Goal: Task Accomplishment & Management: Complete application form

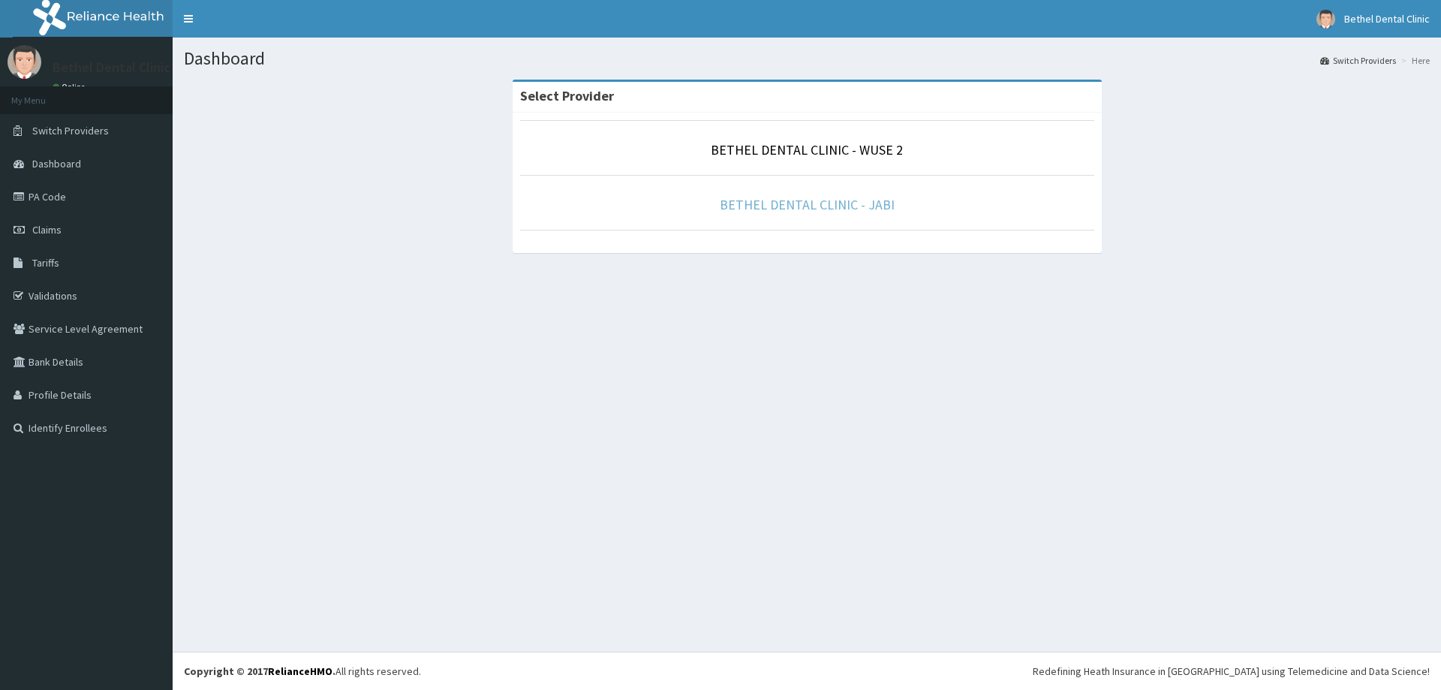
click at [753, 209] on link "BETHEL DENTAL CLINIC - JABI" at bounding box center [807, 204] width 175 height 17
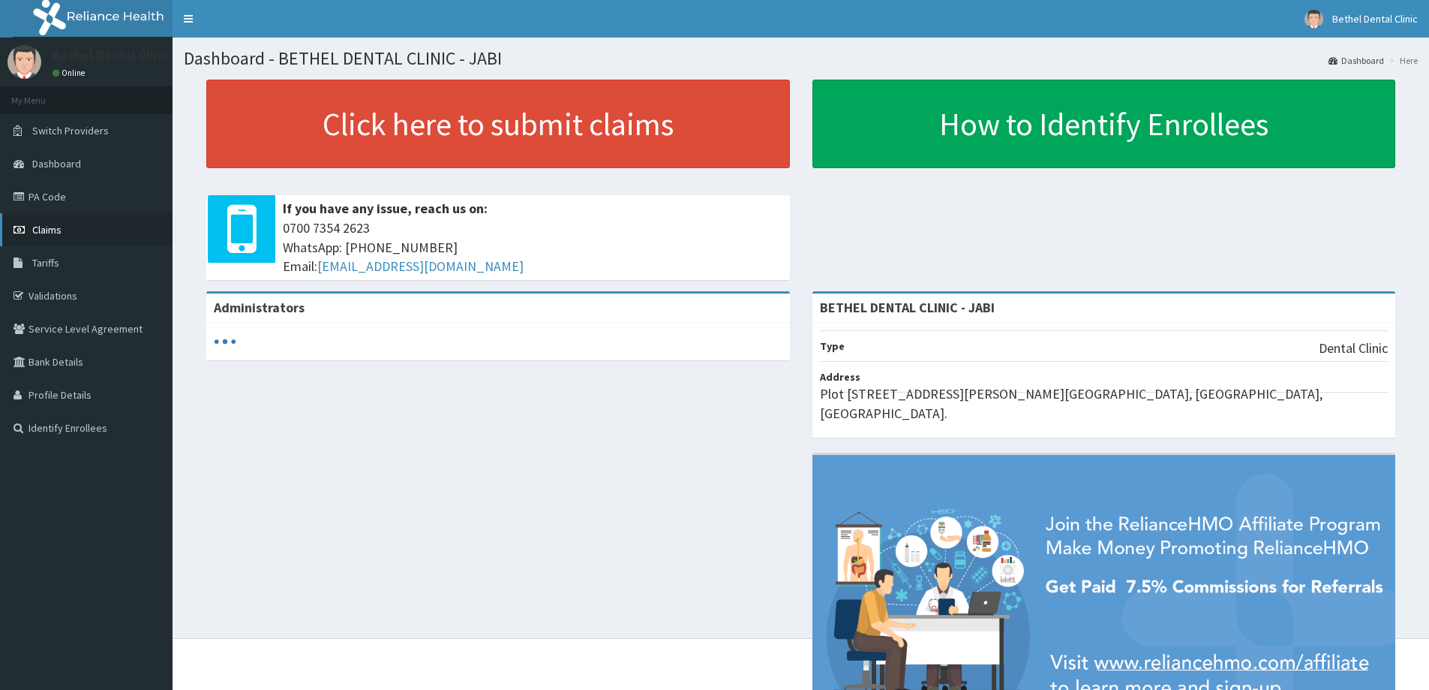
click at [50, 233] on span "Claims" at bounding box center [46, 230] width 29 height 14
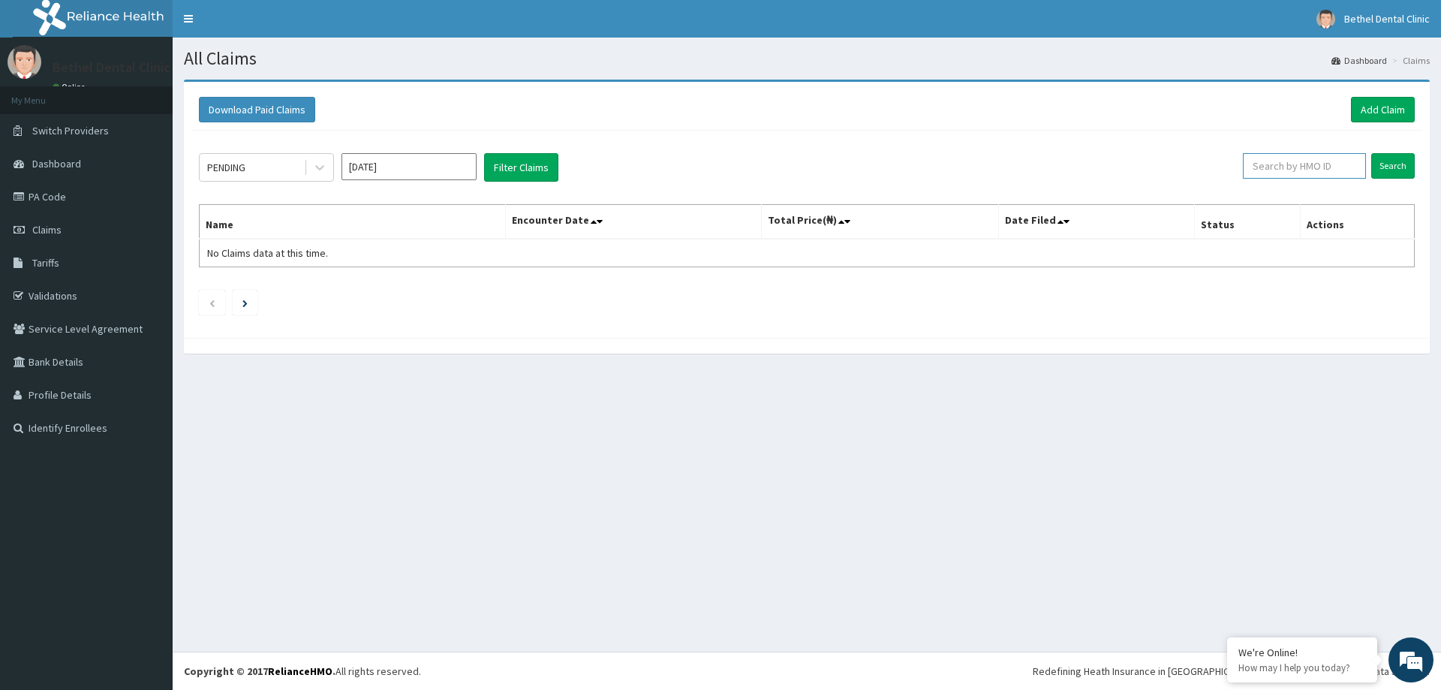
click at [1292, 171] on input "text" at bounding box center [1304, 166] width 123 height 26
click at [1385, 169] on input "Search" at bounding box center [1393, 166] width 44 height 26
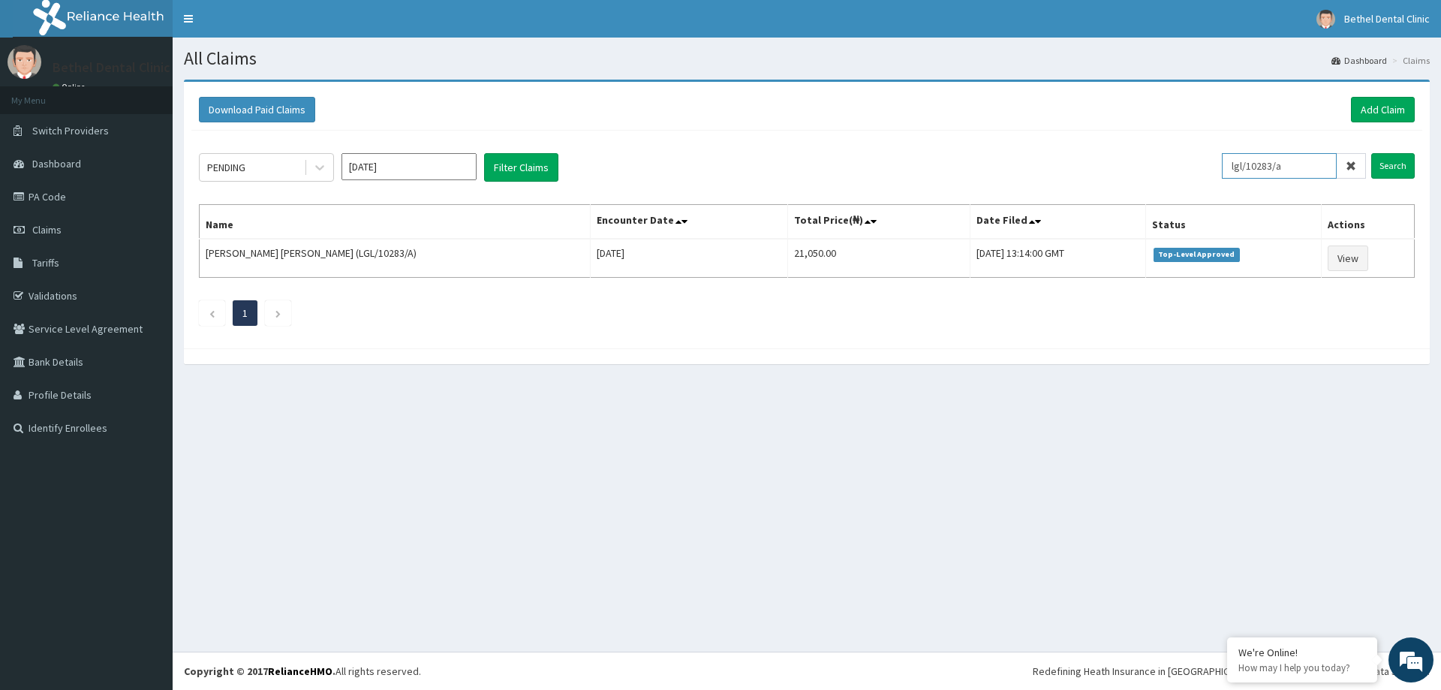
click at [1309, 167] on input "lgl/10283/a" at bounding box center [1279, 166] width 115 height 26
click at [1387, 163] on input "Search" at bounding box center [1393, 166] width 44 height 26
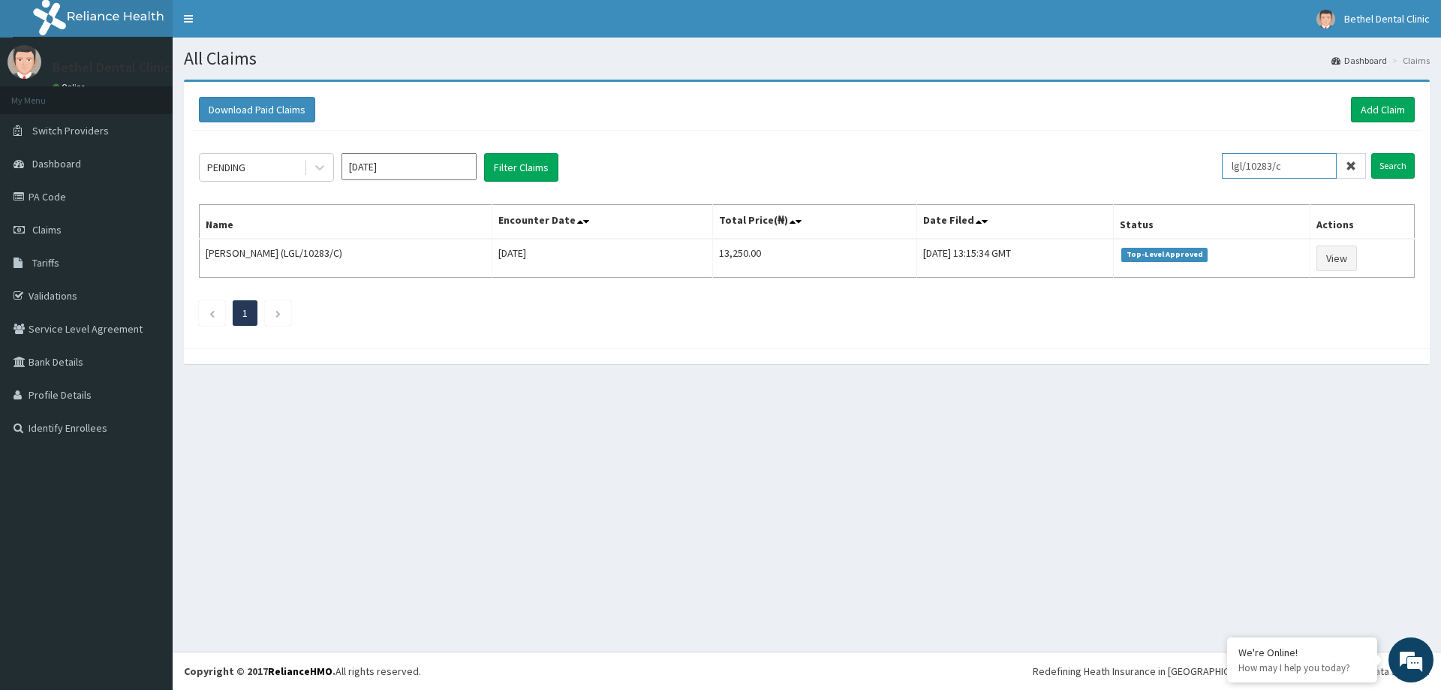
click at [1306, 175] on input "lgl/10283/c" at bounding box center [1279, 166] width 115 height 26
click at [1411, 173] on input "Search" at bounding box center [1393, 166] width 44 height 26
click at [1316, 170] on input "lgl/10283/b" at bounding box center [1279, 166] width 115 height 26
click at [1384, 169] on input "Search" at bounding box center [1393, 166] width 44 height 26
click at [1306, 165] on input "lgl/10283/d" at bounding box center [1279, 166] width 115 height 26
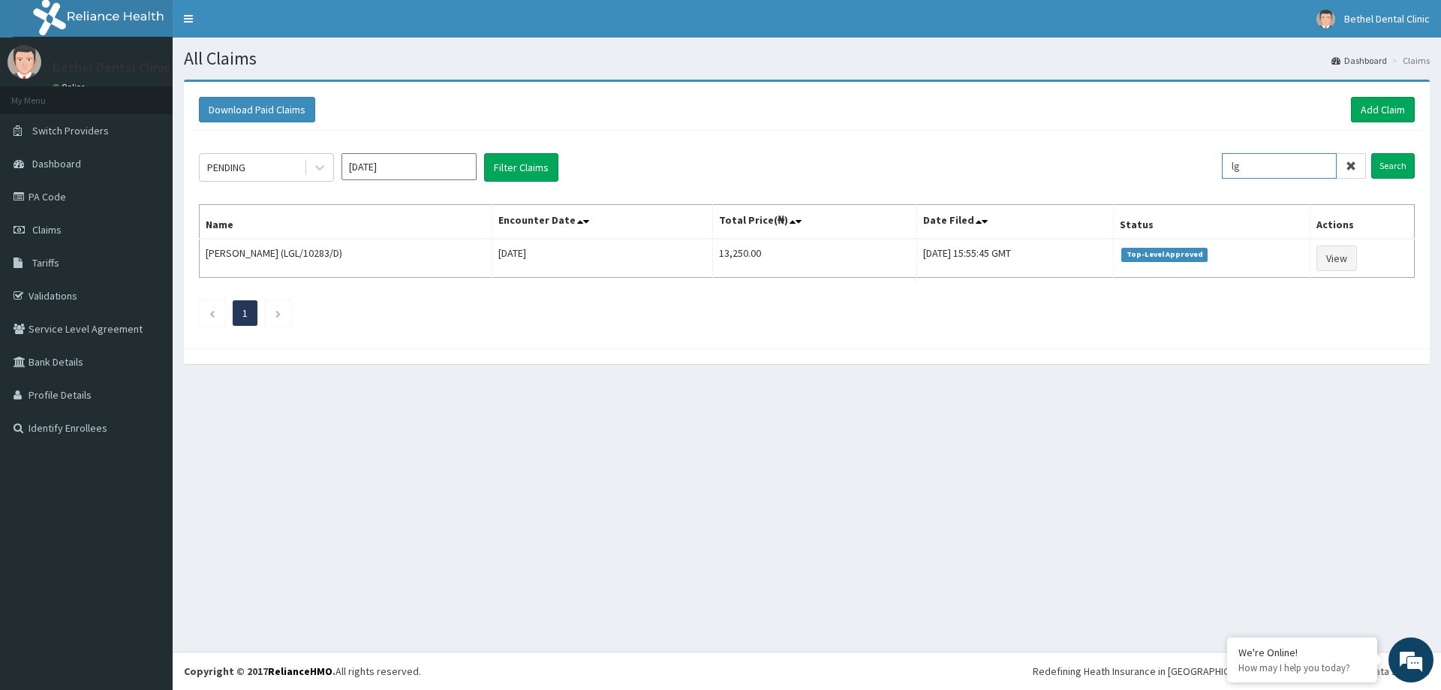
type input "l"
click at [1386, 173] on input "Search" at bounding box center [1393, 166] width 44 height 26
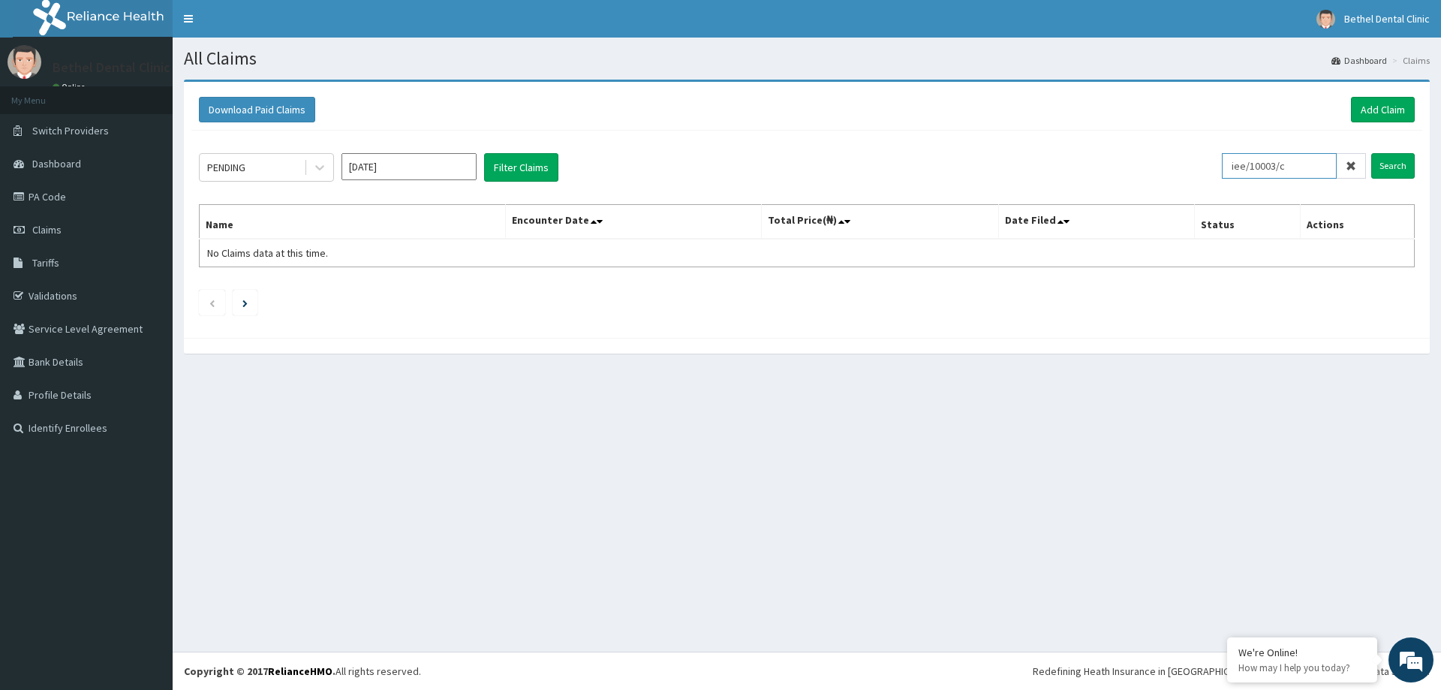
click at [1309, 166] on input "iee/10003/c" at bounding box center [1279, 166] width 115 height 26
click at [1395, 170] on input "Search" at bounding box center [1393, 166] width 44 height 26
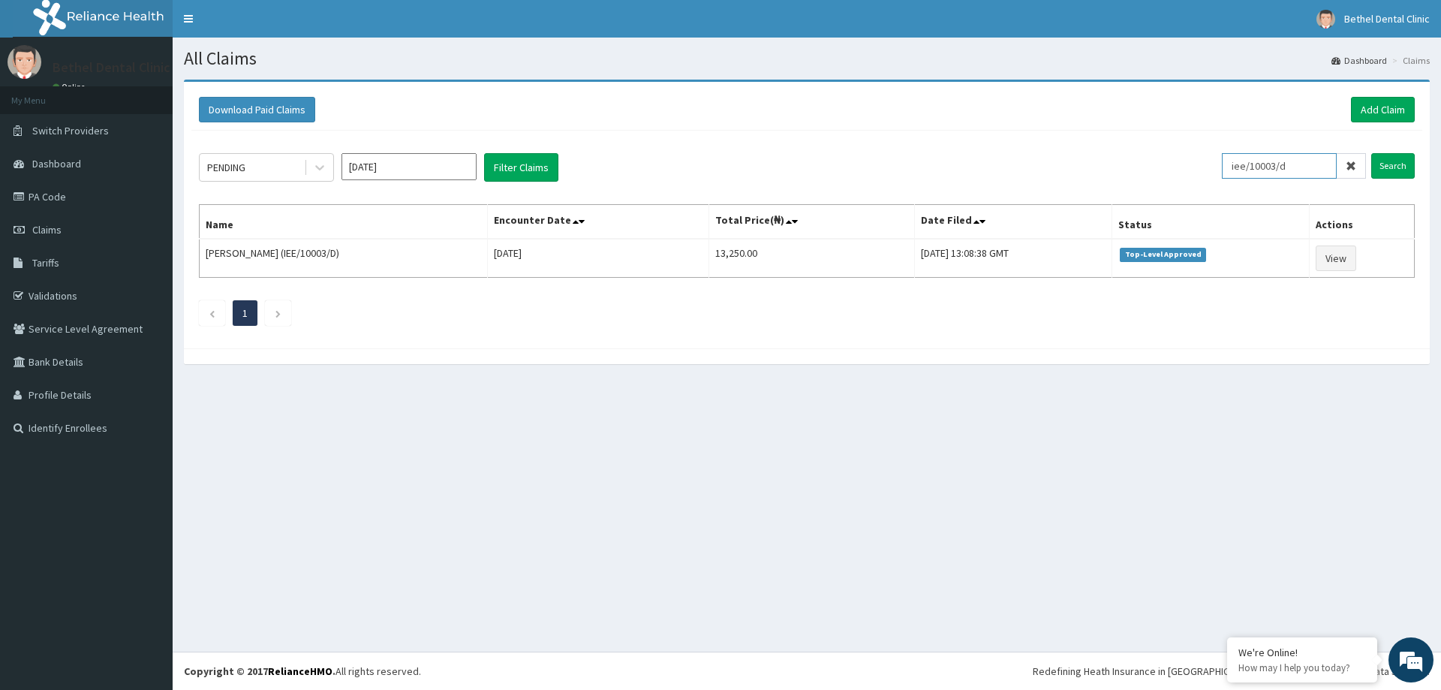
click at [1330, 166] on input "iee/10003/d" at bounding box center [1279, 166] width 115 height 26
type input "iee/10003/c"
click at [1393, 167] on input "Search" at bounding box center [1393, 166] width 44 height 26
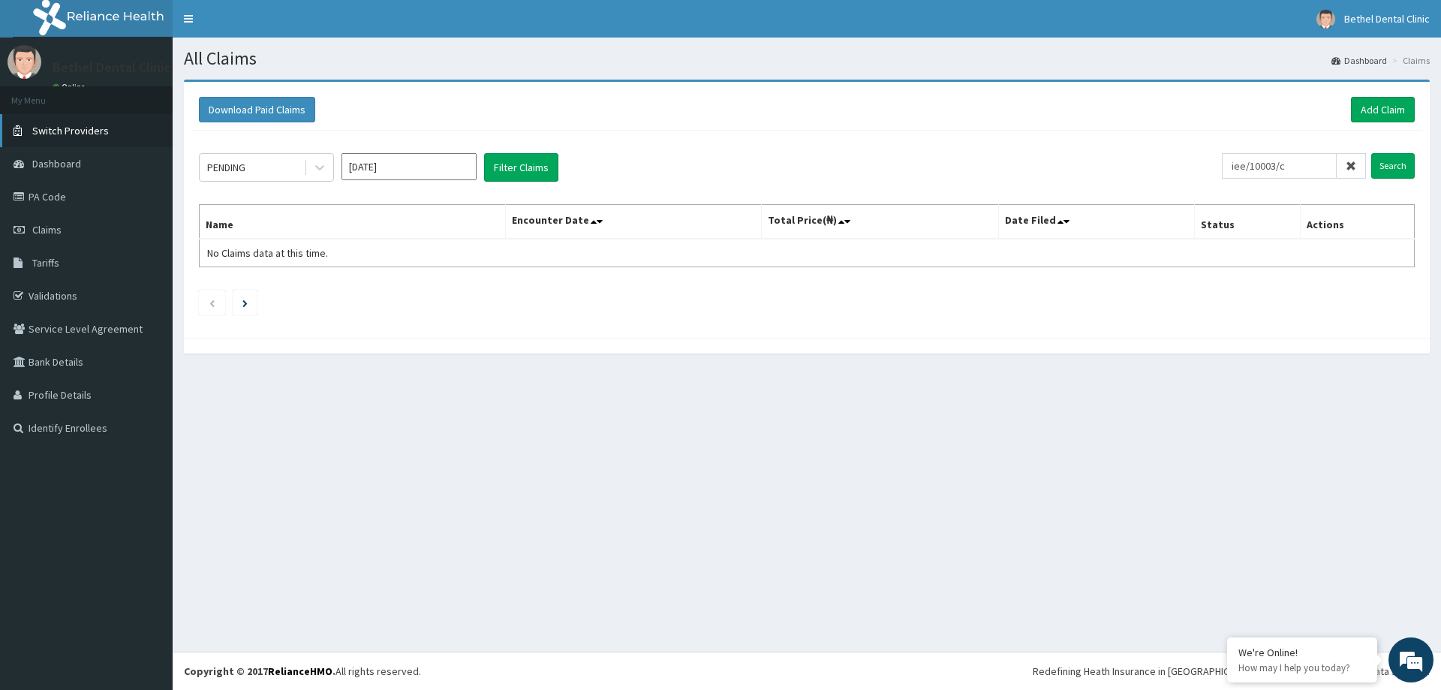
click at [89, 132] on span "Switch Providers" at bounding box center [70, 131] width 77 height 14
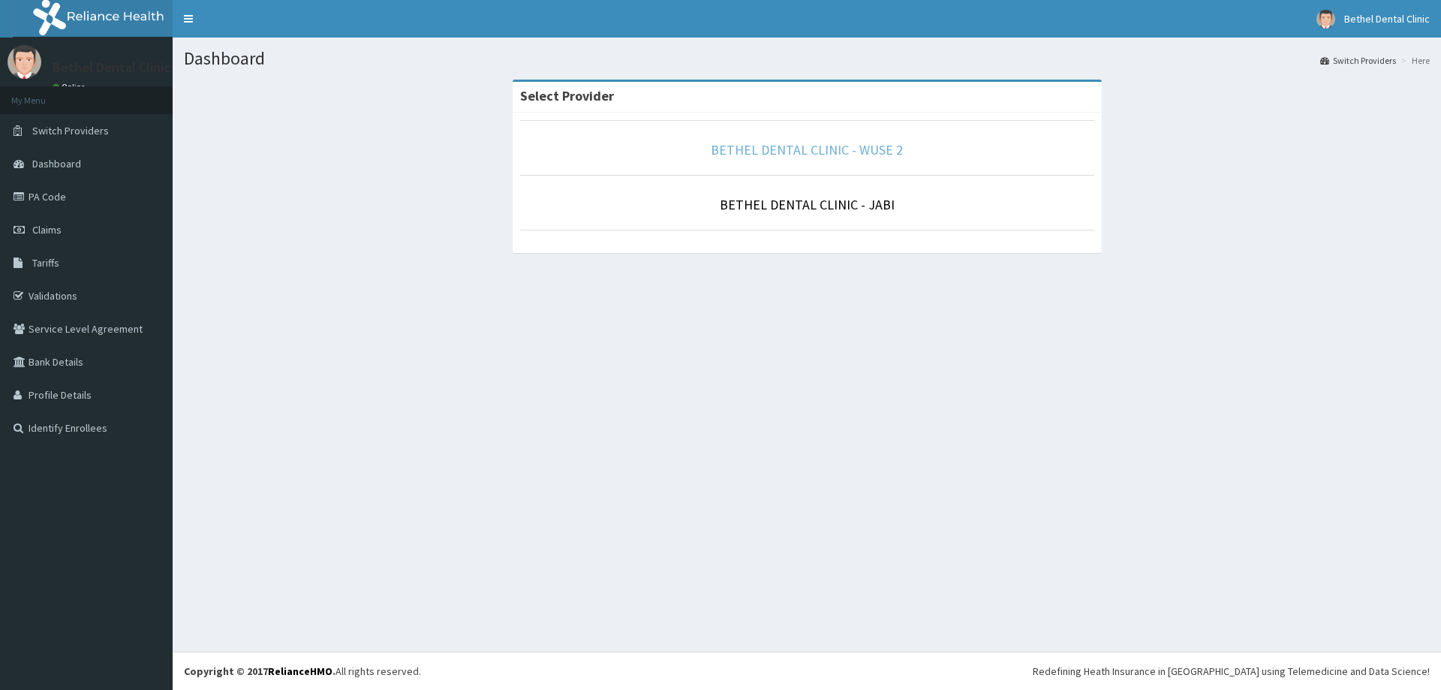
click at [869, 158] on link "BETHEL DENTAL CLINIC - WUSE 2" at bounding box center [807, 149] width 192 height 17
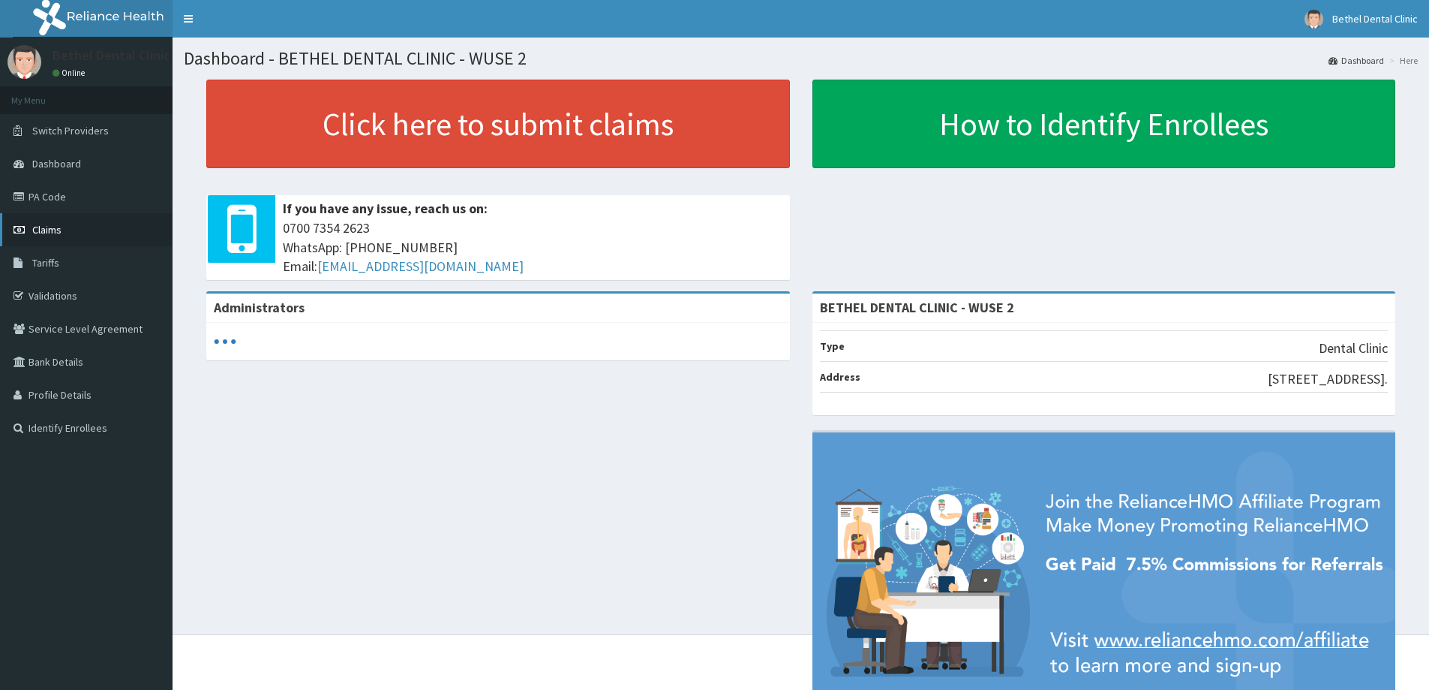
click at [61, 221] on link "Claims" at bounding box center [86, 229] width 173 height 33
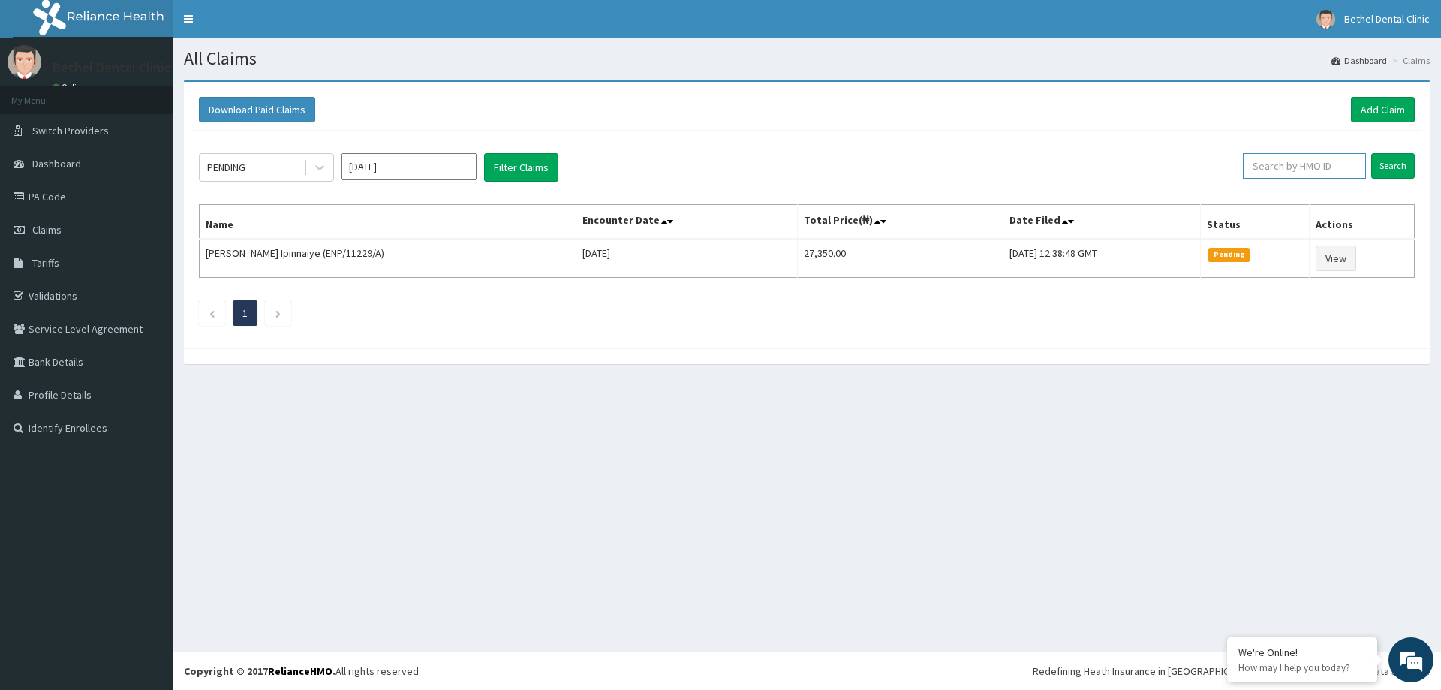
click at [1286, 167] on input "text" at bounding box center [1304, 166] width 123 height 26
click at [1393, 175] on input "Search" at bounding box center [1393, 166] width 44 height 26
click at [1324, 168] on input "ieec/10003/c" at bounding box center [1279, 166] width 115 height 26
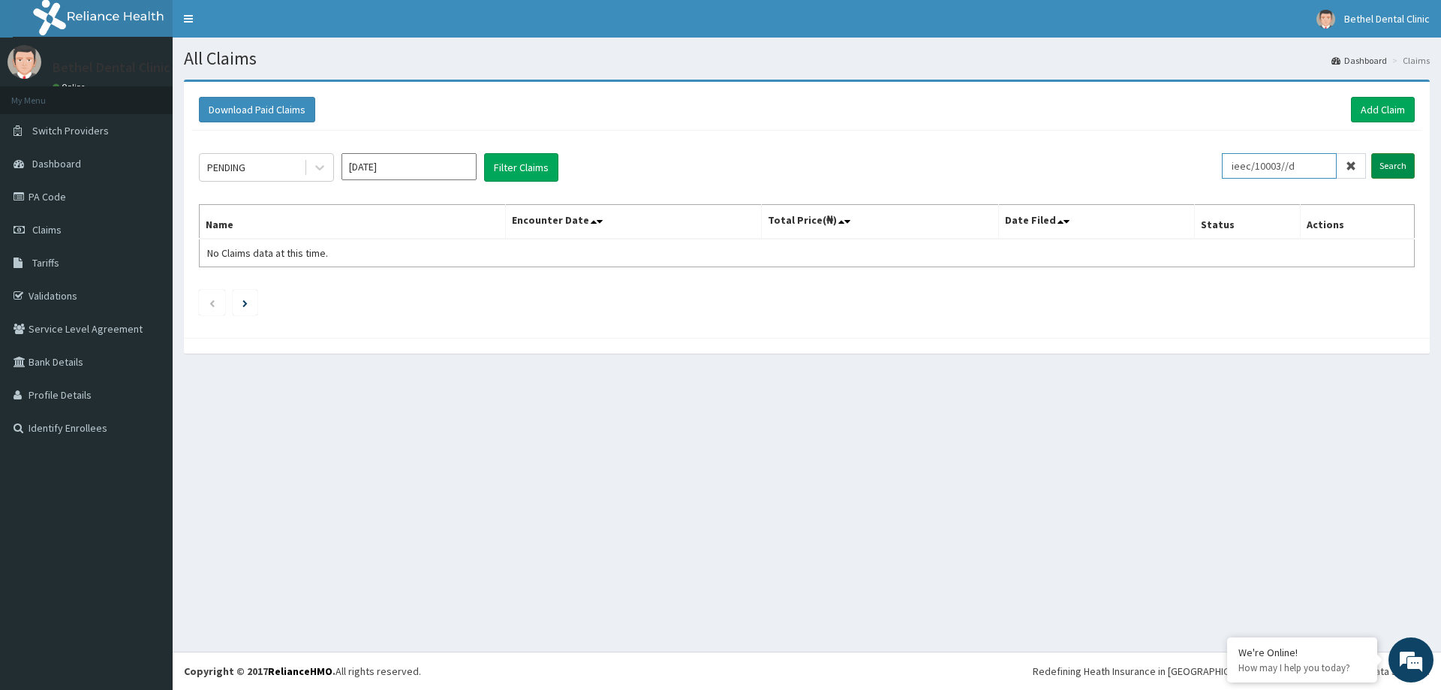
type input "ieec/10003//d"
click at [1399, 168] on input "Search" at bounding box center [1393, 166] width 44 height 26
click at [74, 206] on link "PA Code" at bounding box center [86, 196] width 173 height 33
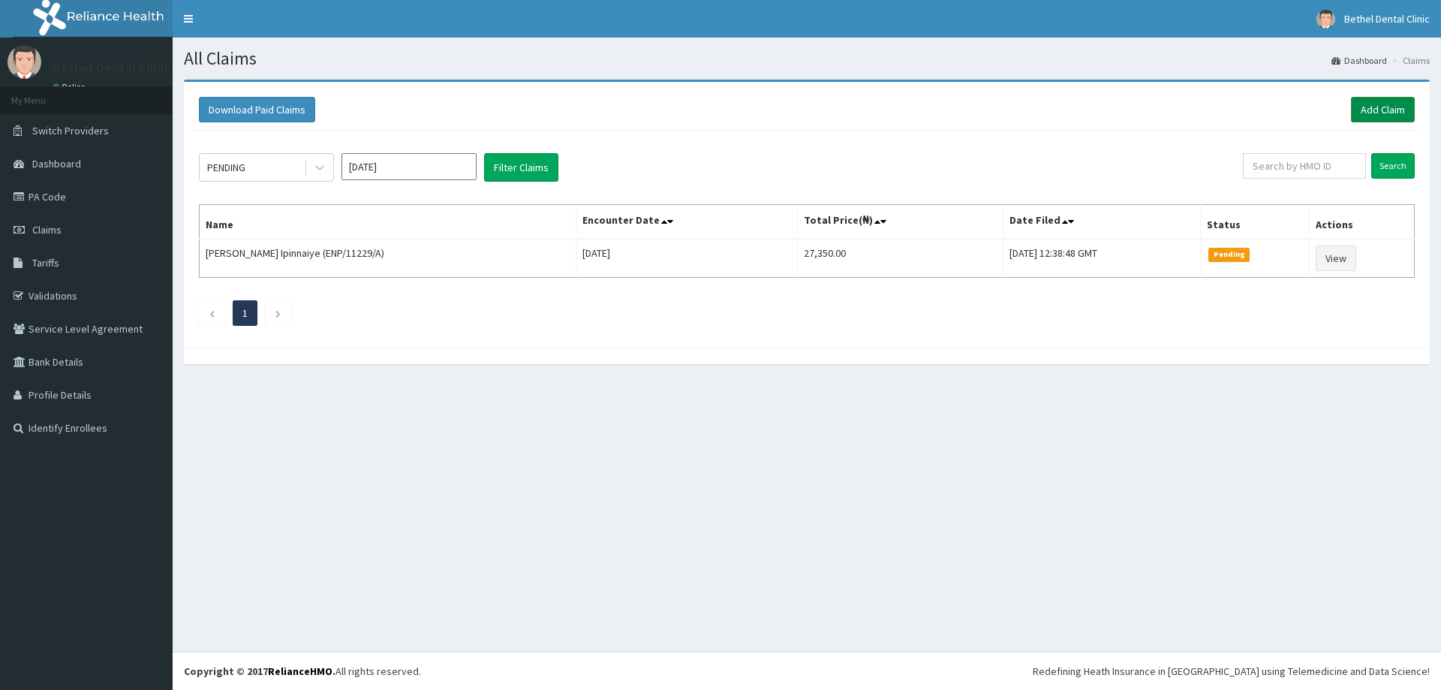
click at [1377, 113] on link "Add Claim" at bounding box center [1383, 110] width 64 height 26
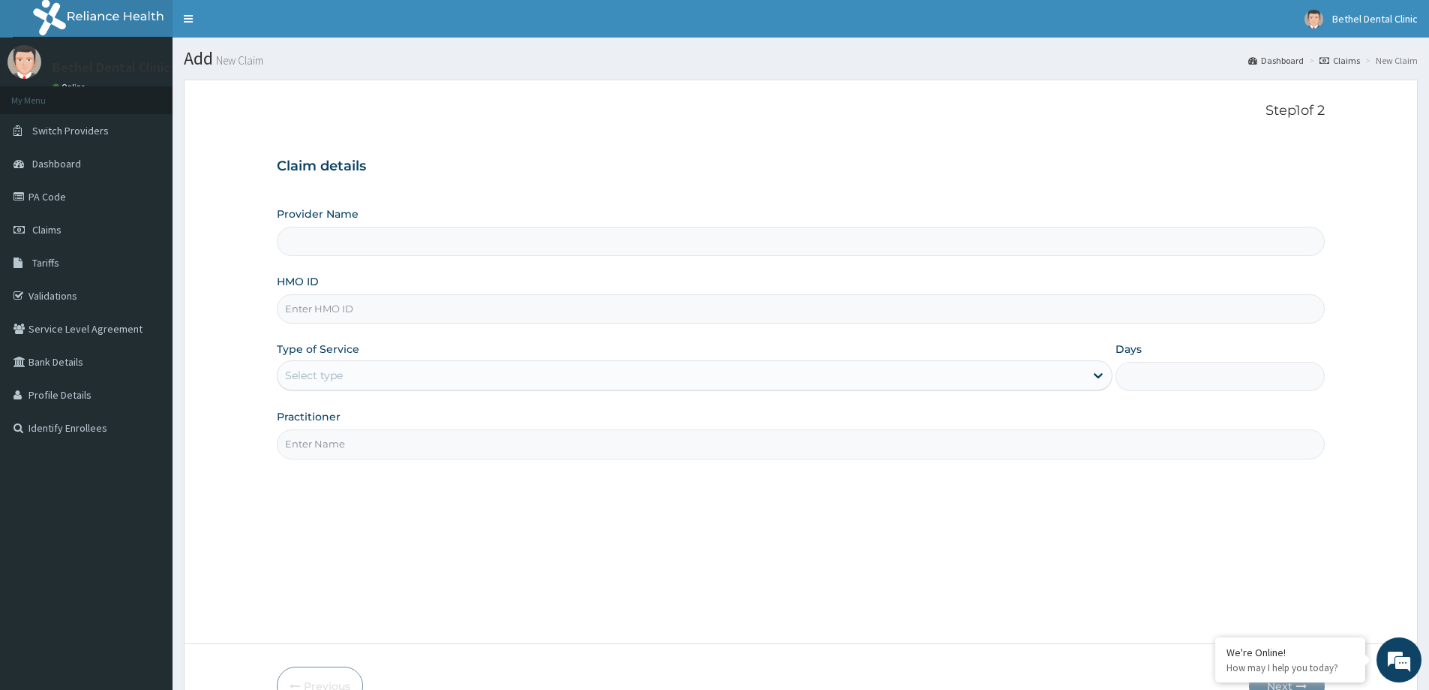
type input "BETHEL DENTAL CLINIC - WUSE 2"
click at [362, 313] on input "HMO ID" at bounding box center [801, 308] width 1048 height 29
type input "IEE/10003/C"
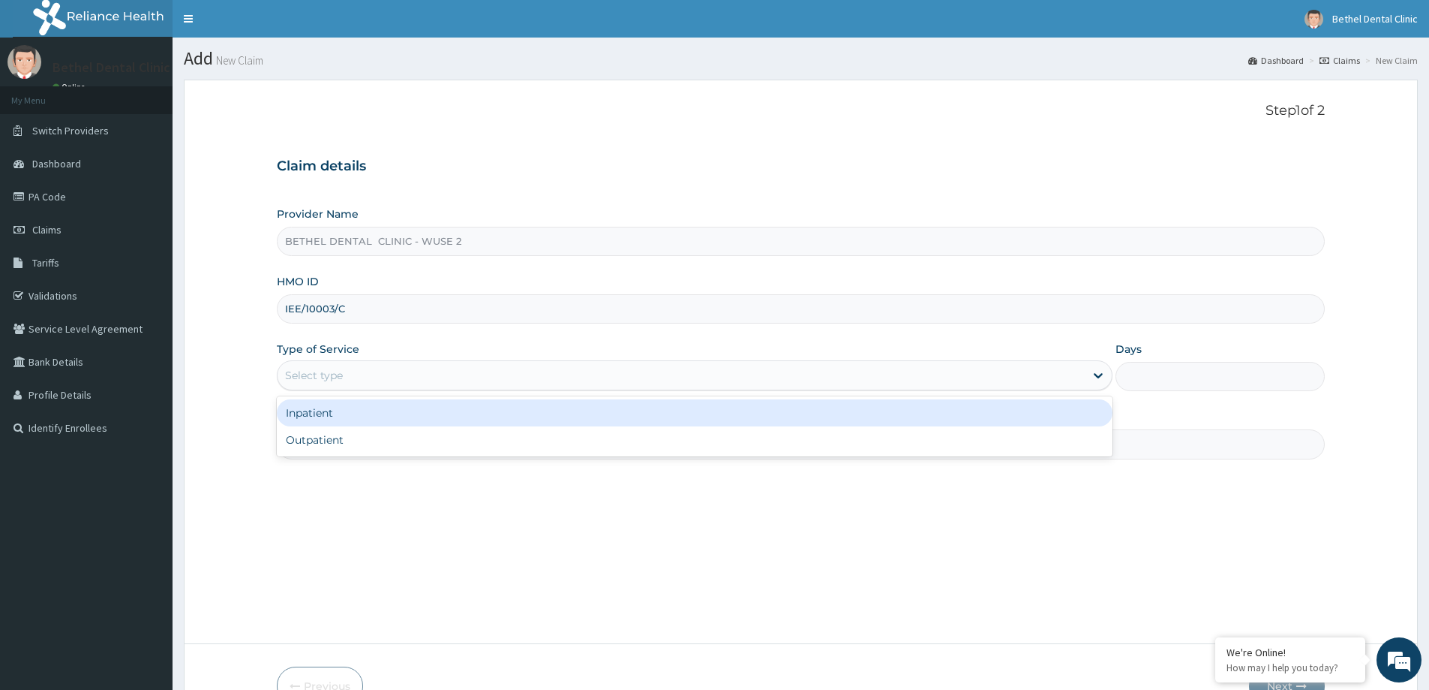
click at [308, 381] on div "Select type" at bounding box center [314, 375] width 58 height 15
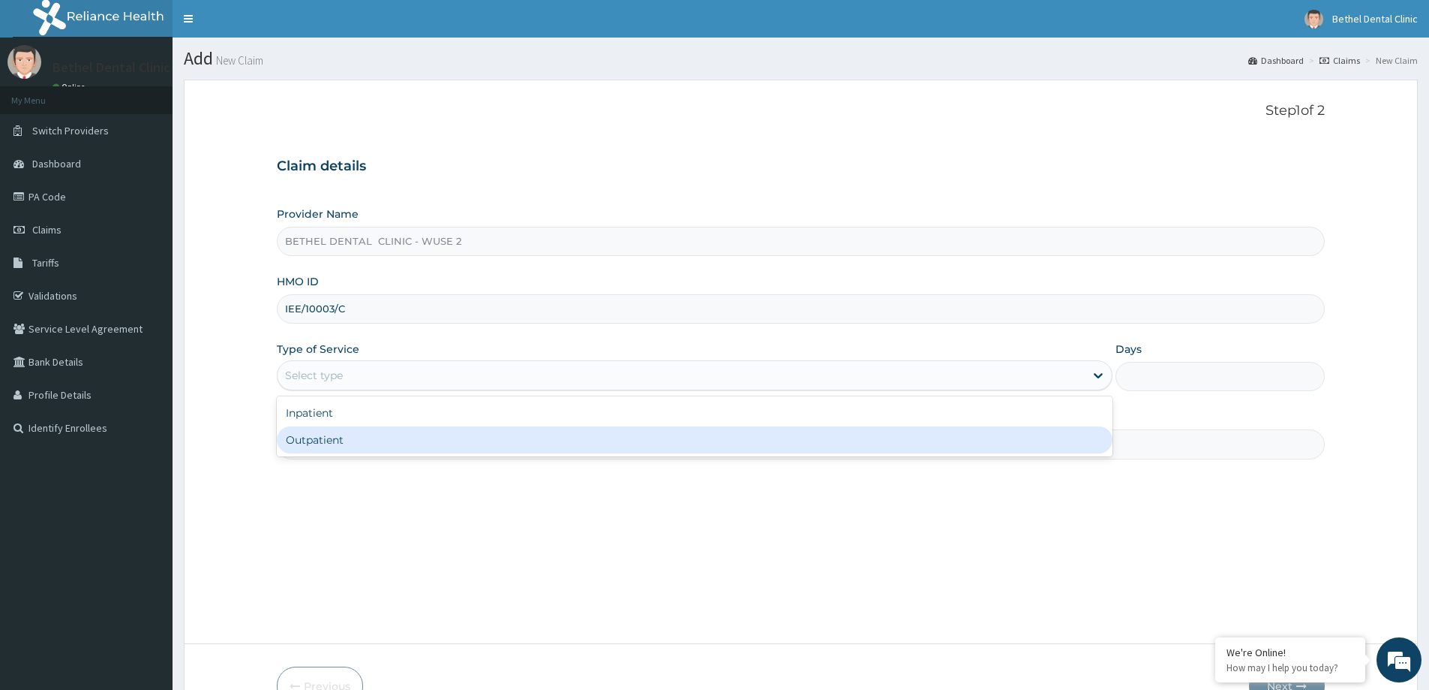
click at [309, 441] on div "Outpatient" at bounding box center [695, 439] width 836 height 27
type input "1"
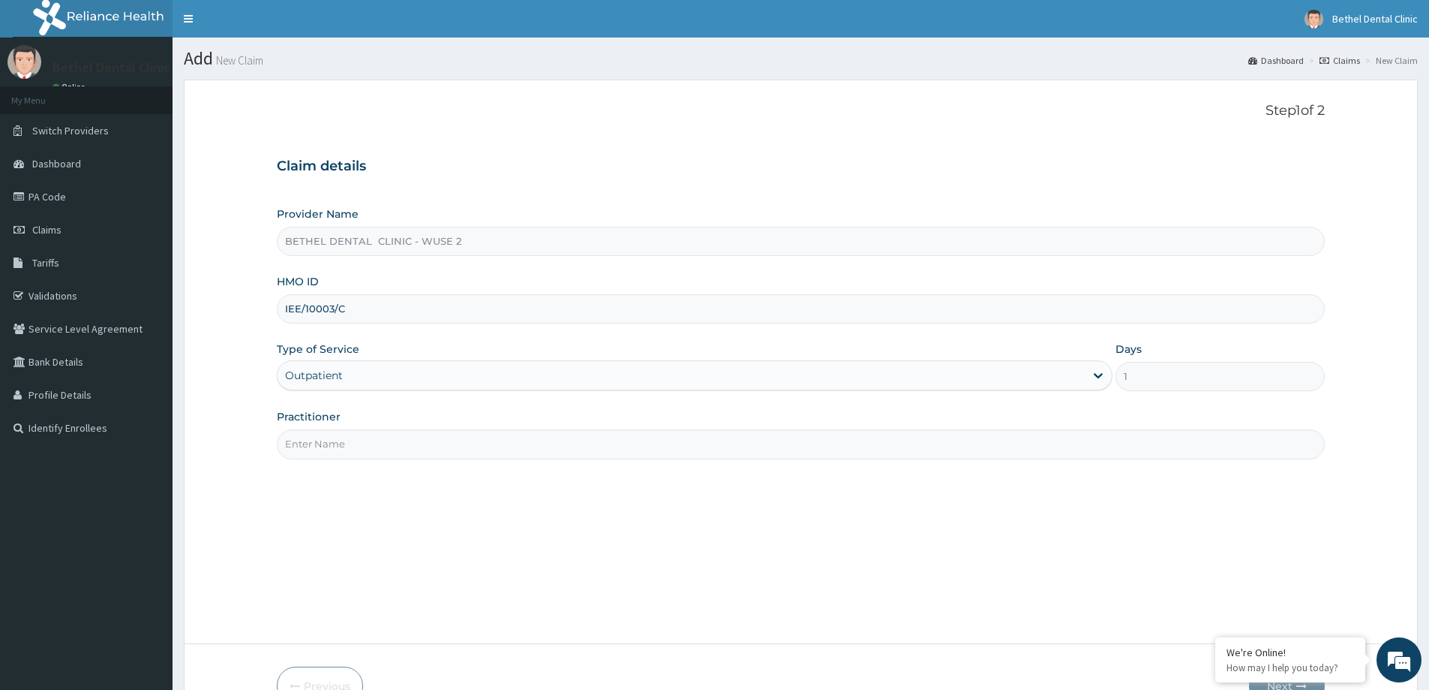
click at [311, 441] on input "Practitioner" at bounding box center [801, 443] width 1048 height 29
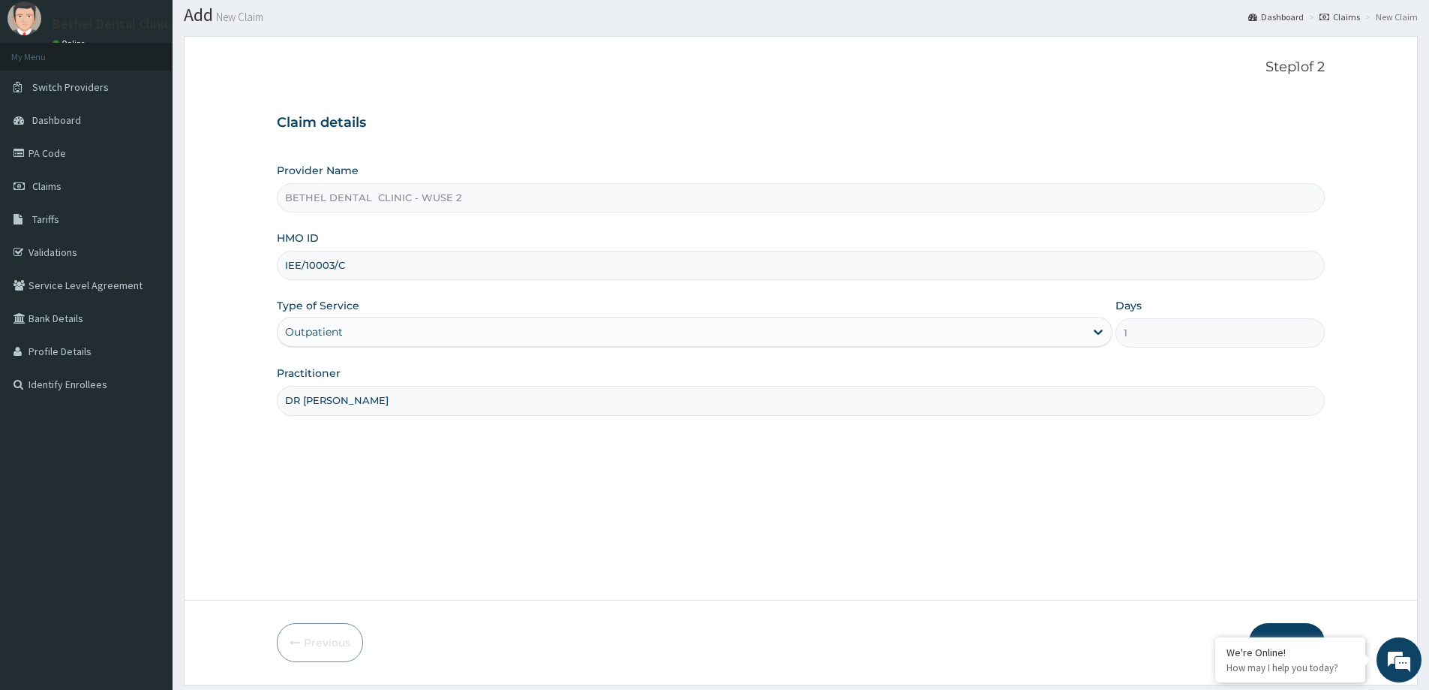
scroll to position [89, 0]
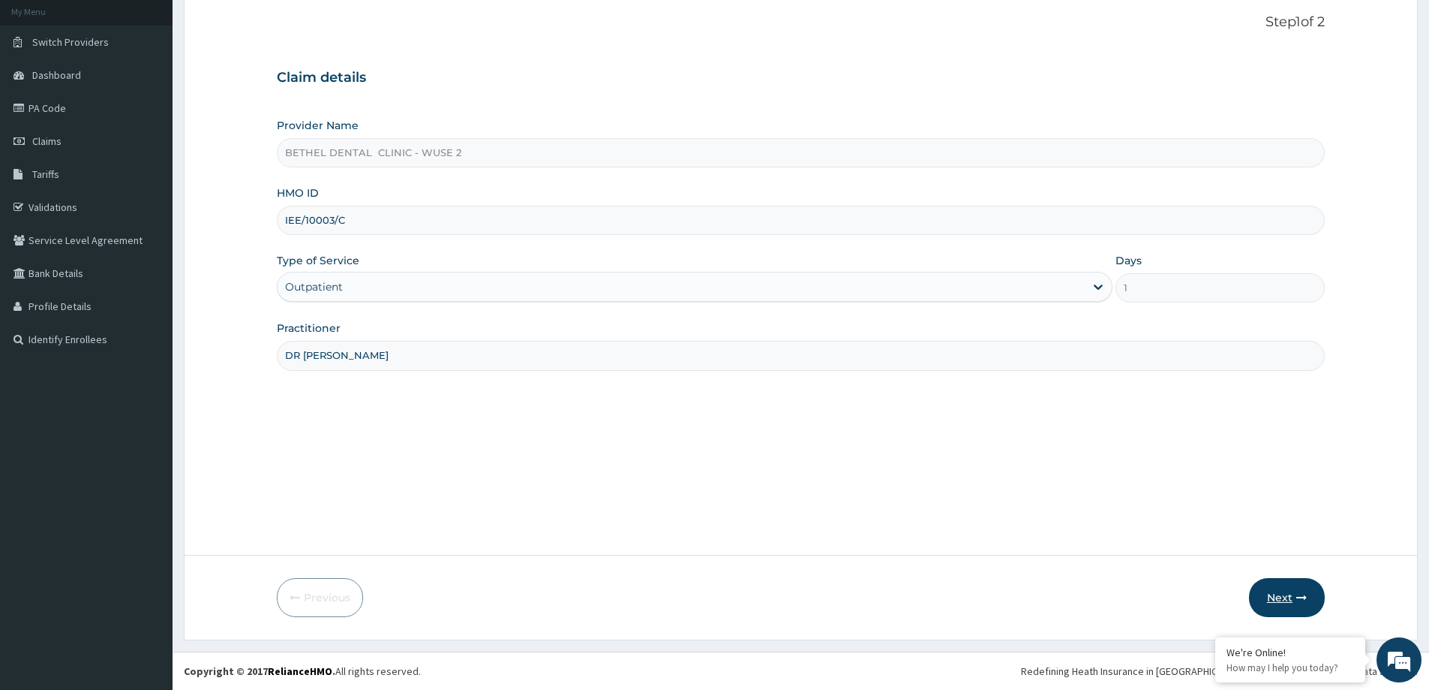
type input "DR [PERSON_NAME]"
click at [1298, 596] on icon "button" at bounding box center [1302, 597] width 11 height 11
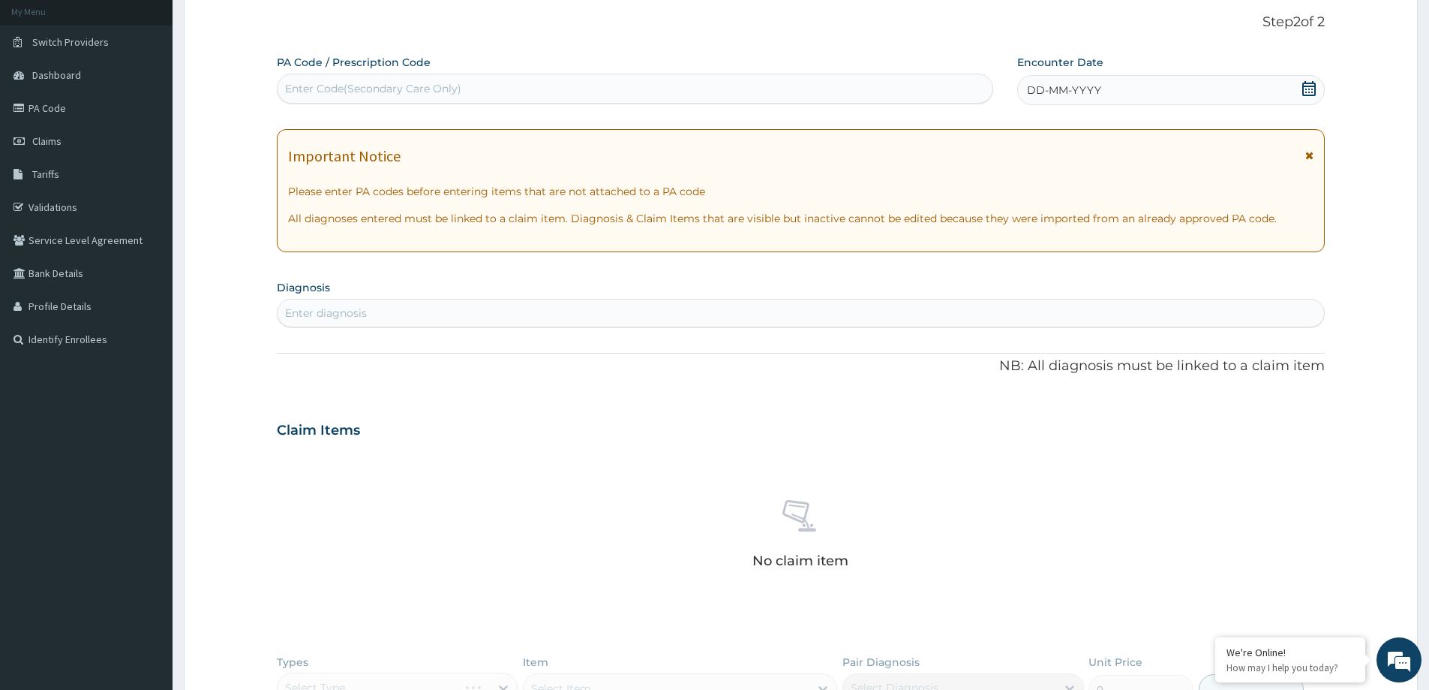
click at [421, 95] on div "Enter Code(Secondary Care Only)" at bounding box center [373, 88] width 176 height 15
paste input "PA/E6F1AA"
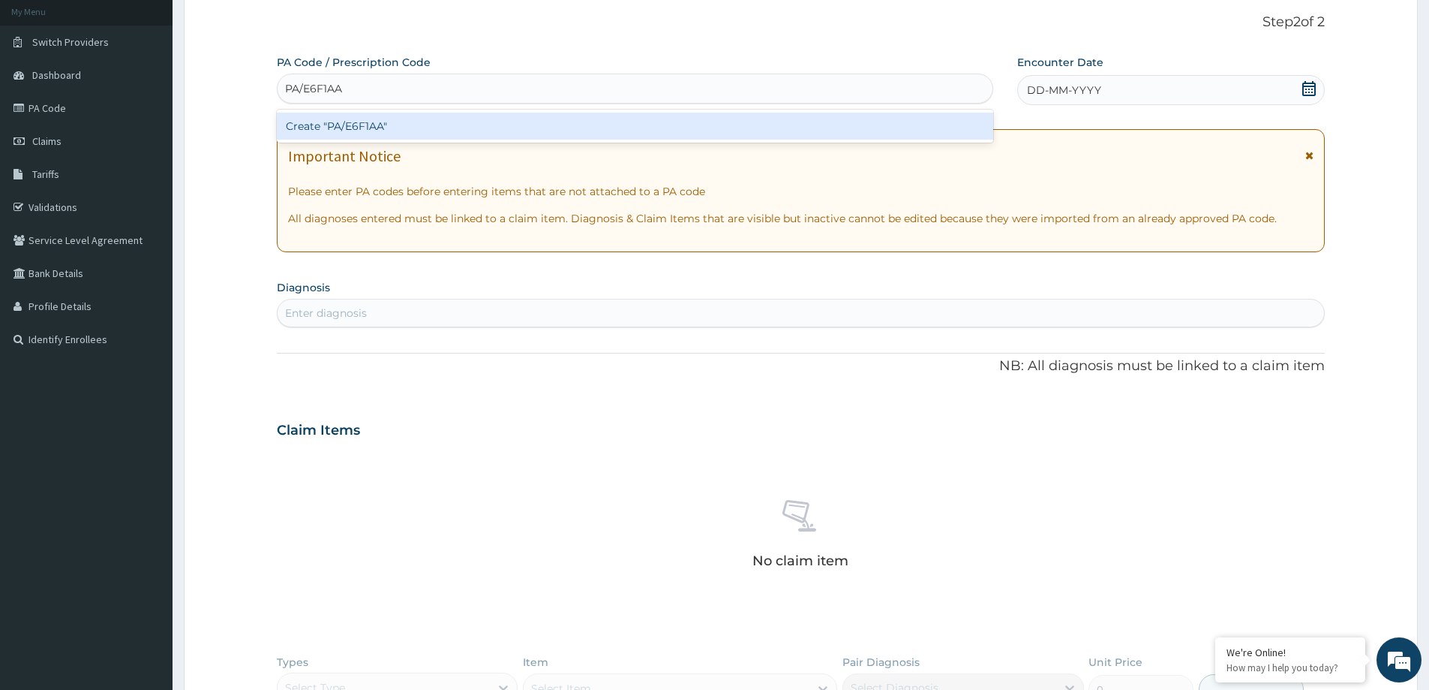
type input "PA/E6F1AA"
click at [1089, 89] on div "PA Code / Prescription Code option Create "PA/E6F1AA" focused, 1 of 1. 1 result…" at bounding box center [801, 436] width 1048 height 762
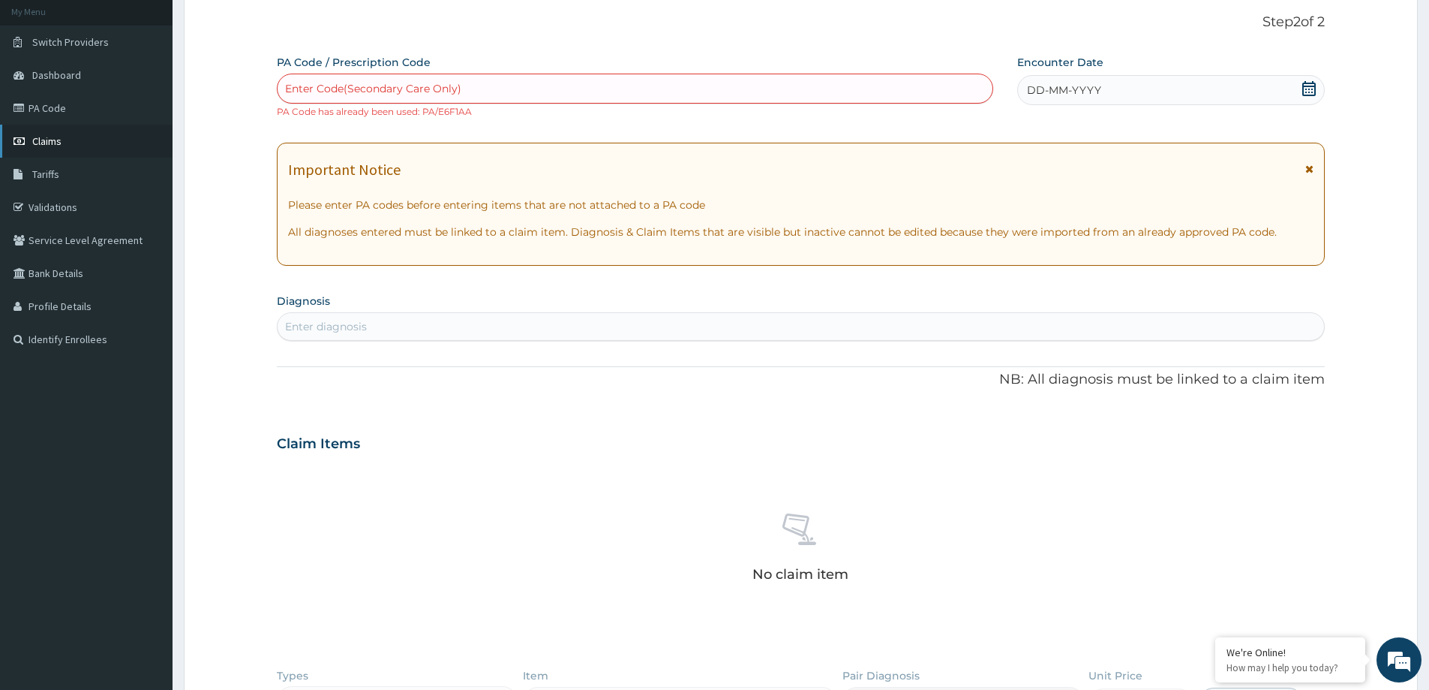
click at [48, 150] on link "Claims" at bounding box center [86, 141] width 173 height 33
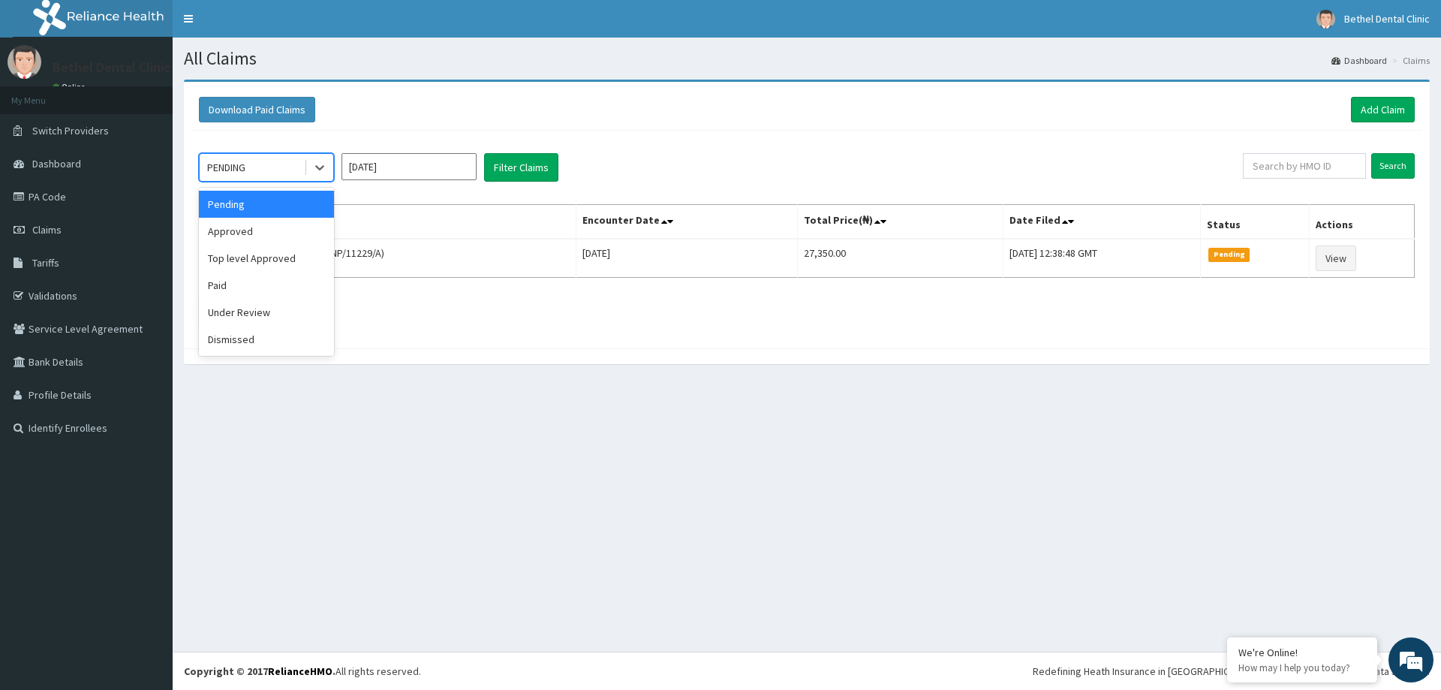
click at [237, 175] on div "PENDING" at bounding box center [226, 167] width 38 height 15
click at [244, 263] on div "Top level Approved" at bounding box center [266, 258] width 135 height 27
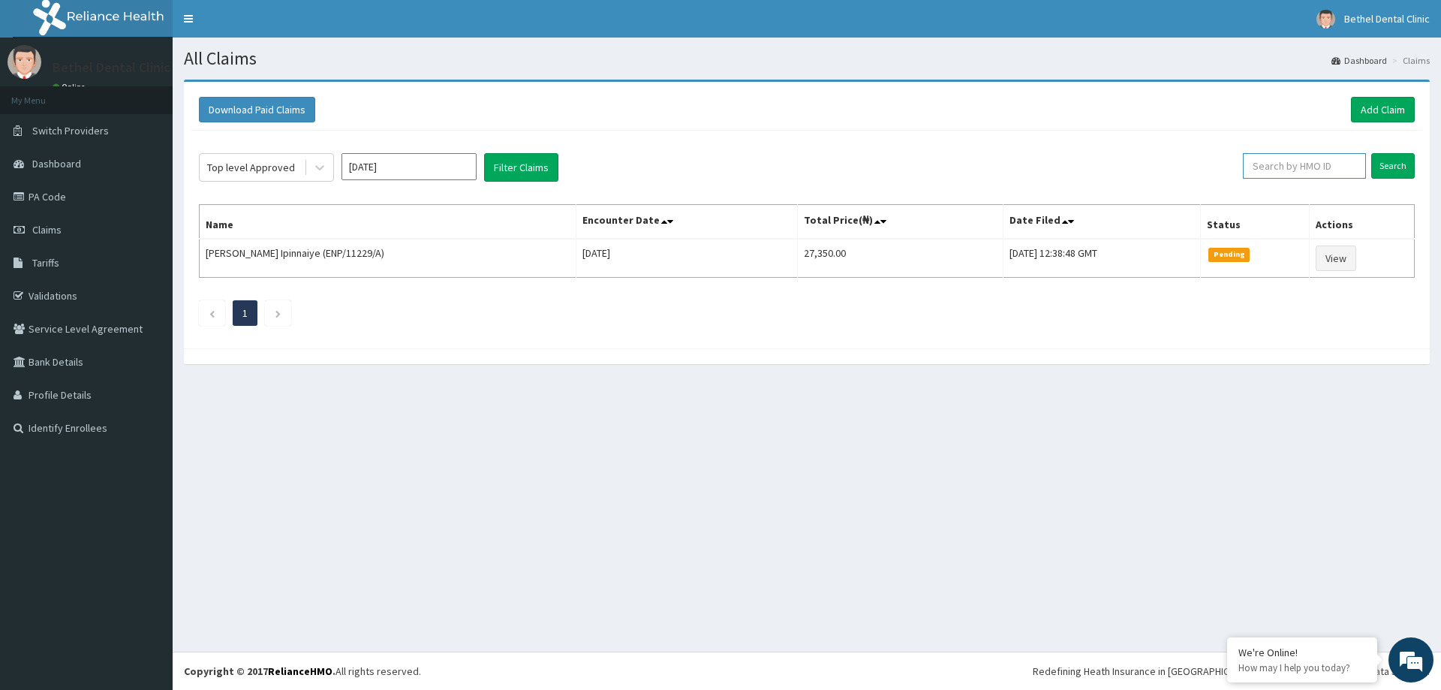
click at [1291, 168] on input "text" at bounding box center [1304, 166] width 123 height 26
type input "IEE/10003/C"
click at [1381, 165] on input "Search" at bounding box center [1393, 166] width 44 height 26
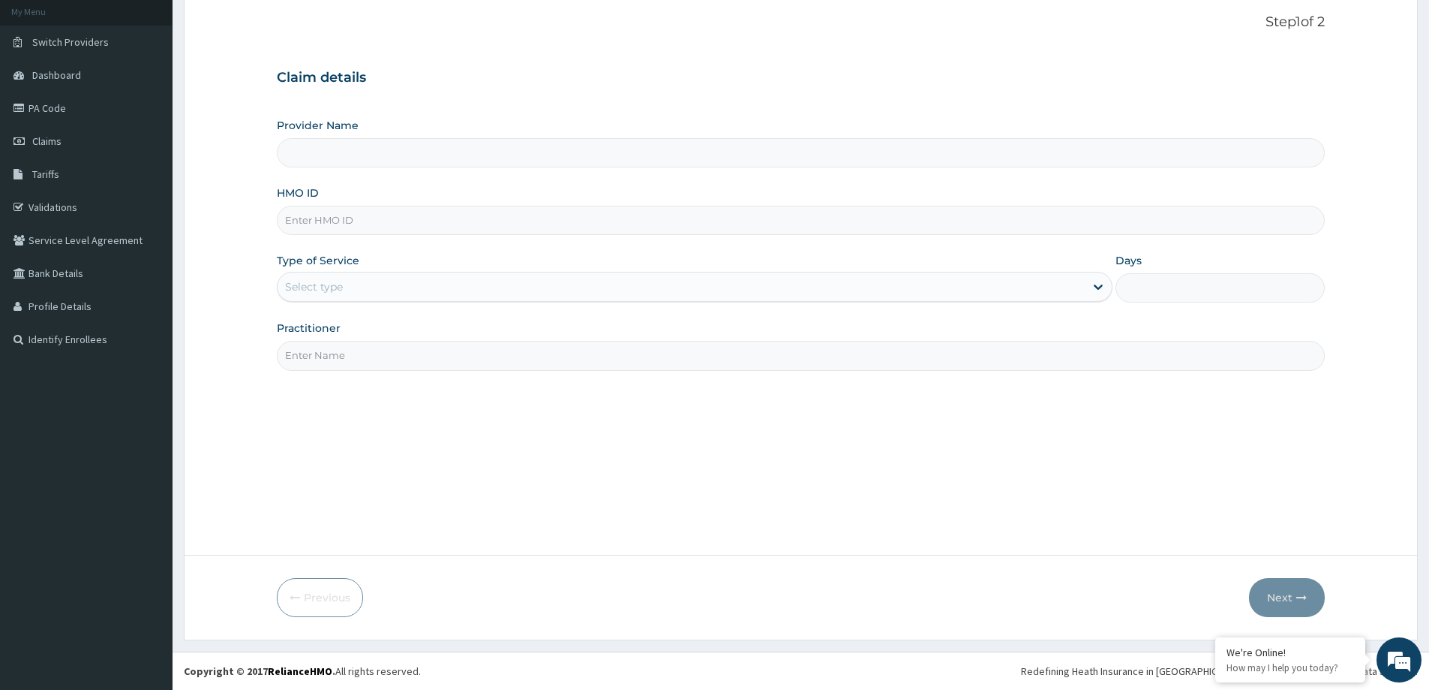
type input "BETHEL DENTAL CLINIC - WUSE 2"
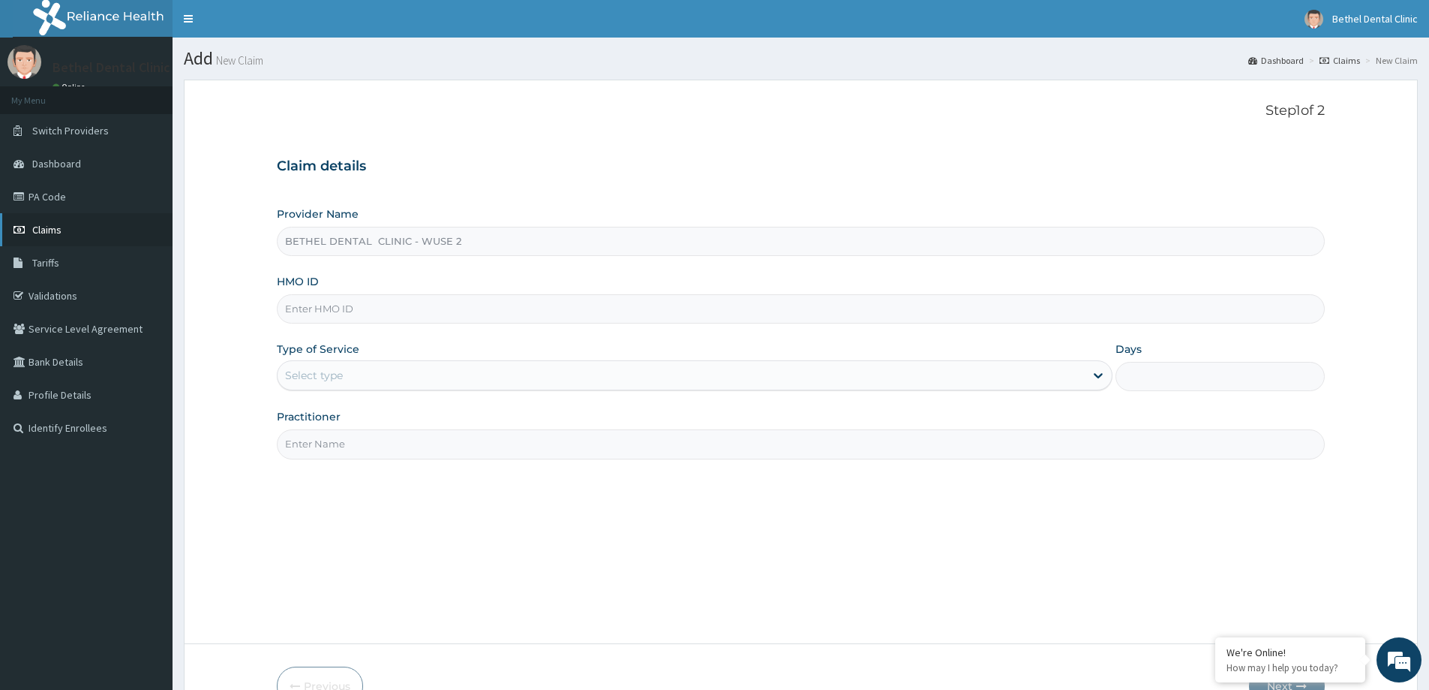
click at [59, 227] on span "Claims" at bounding box center [46, 230] width 29 height 14
